Goal: Transaction & Acquisition: Purchase product/service

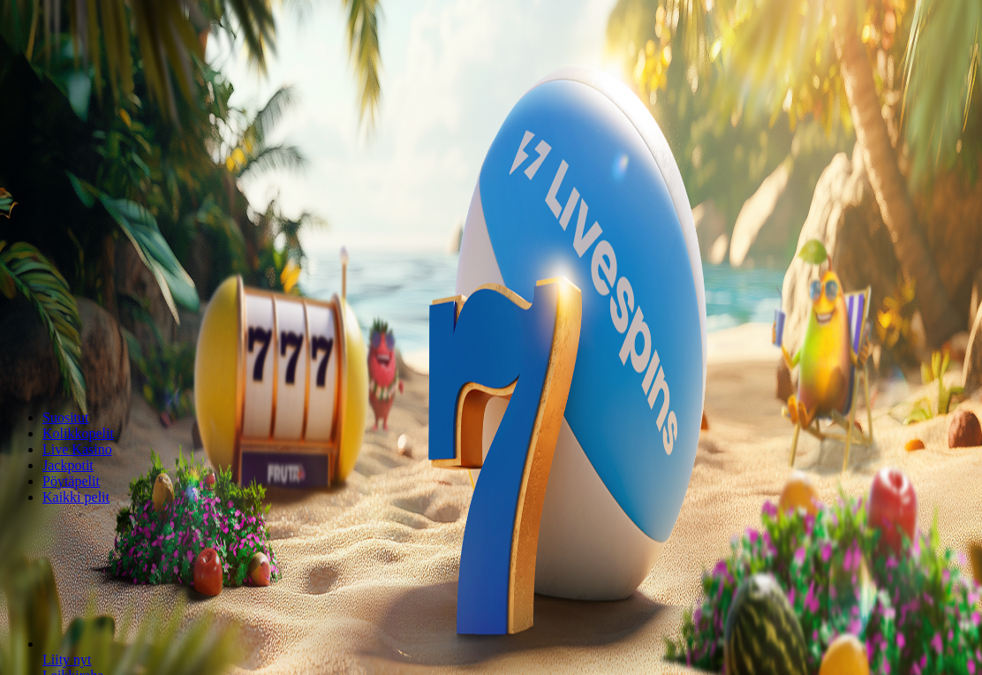
click at [101, 71] on span "Kirjaudu" at bounding box center [122, 63] width 43 height 13
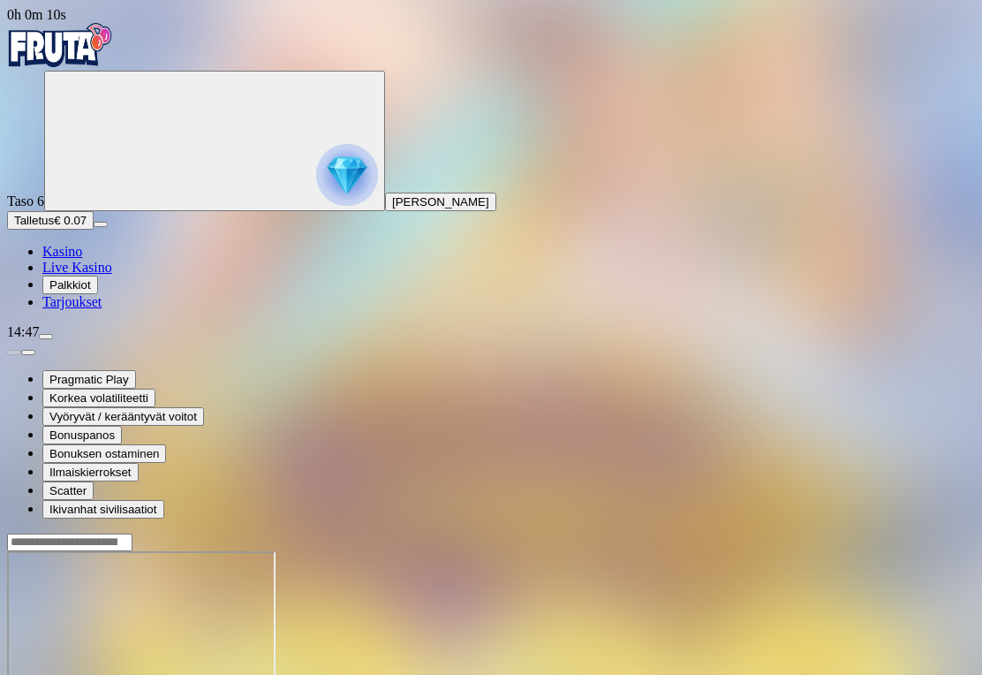
click at [91, 291] on span "Palkkiot" at bounding box center [70, 284] width 42 height 13
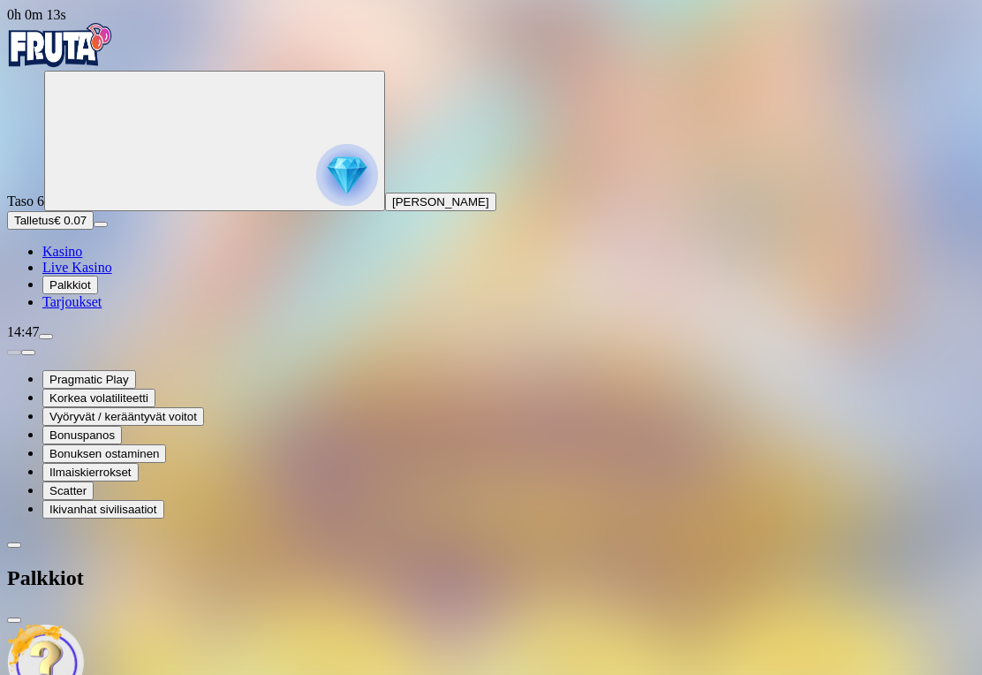
click at [14, 620] on span "close icon" at bounding box center [14, 620] width 0 height 0
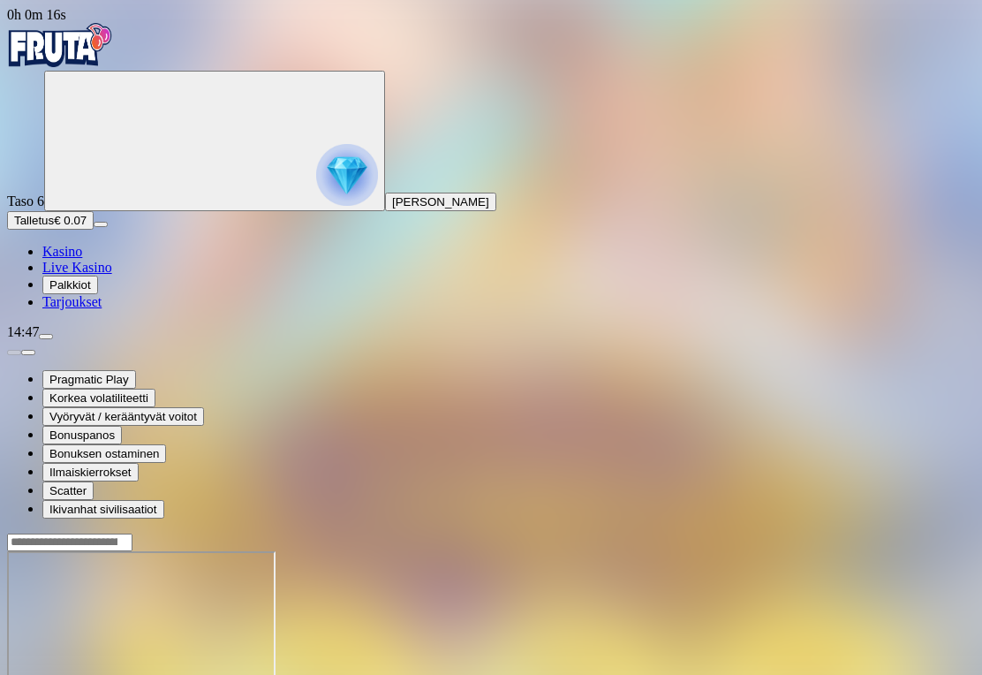
click at [54, 227] on span "Talletus" at bounding box center [34, 220] width 40 height 13
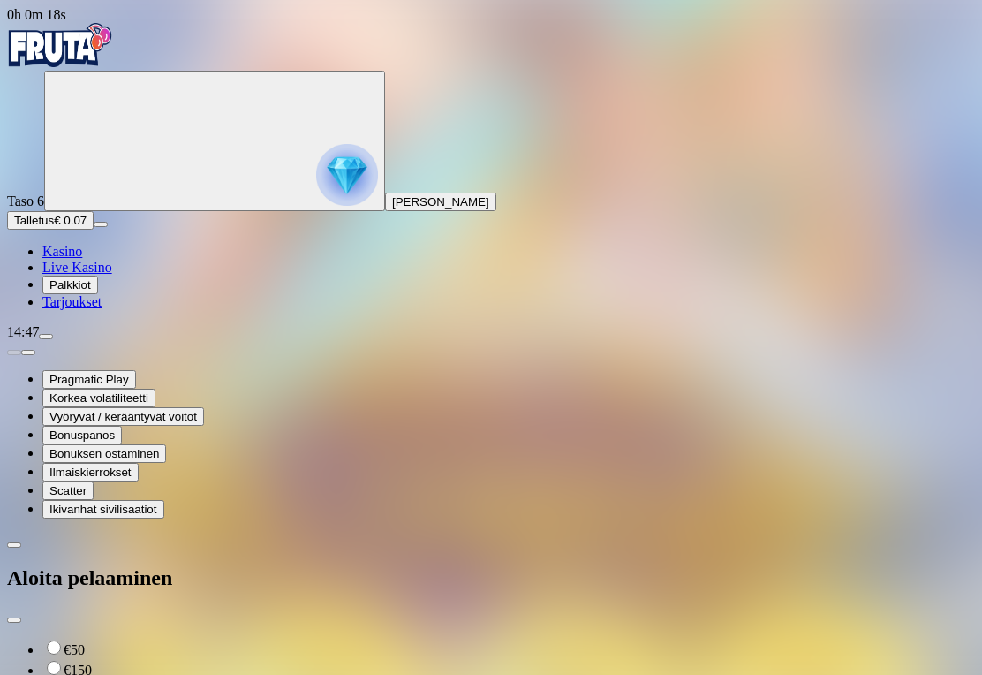
click at [85, 642] on label "€50" at bounding box center [74, 649] width 21 height 15
type input "**"
